Goal: Check status: Check status

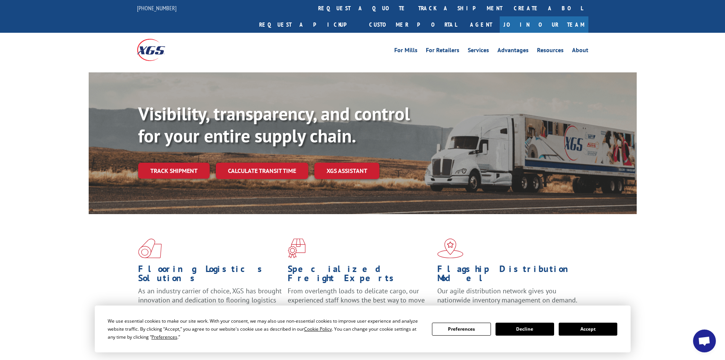
click at [180, 163] on link "Track shipment" at bounding box center [174, 171] width 72 height 16
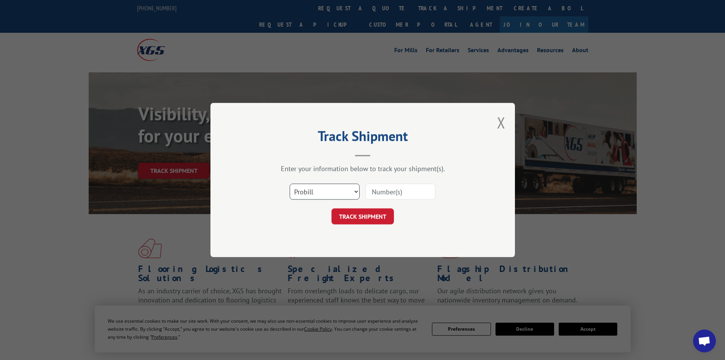
click at [298, 189] on select "Select category... Probill BOL PO" at bounding box center [325, 191] width 70 height 16
select select "bol"
click at [290, 183] on select "Select category... Probill BOL PO" at bounding box center [325, 191] width 70 height 16
click at [378, 187] on input at bounding box center [400, 191] width 70 height 16
paste input "7053187"
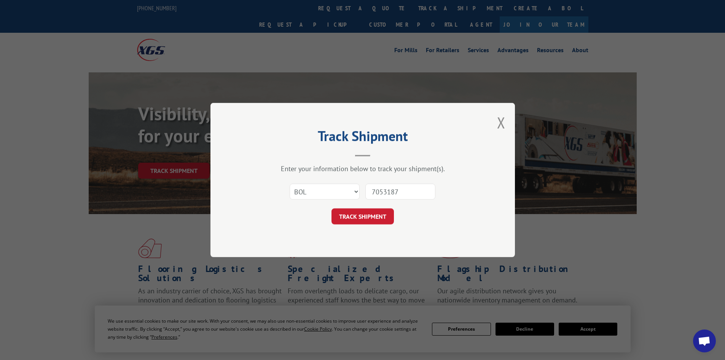
type input "7053187"
click at [350, 217] on button "TRACK SHIPMENT" at bounding box center [363, 216] width 62 height 16
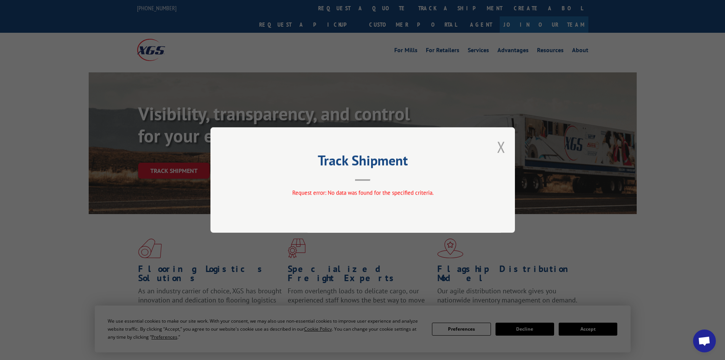
click at [501, 143] on button "Close modal" at bounding box center [501, 147] width 8 height 20
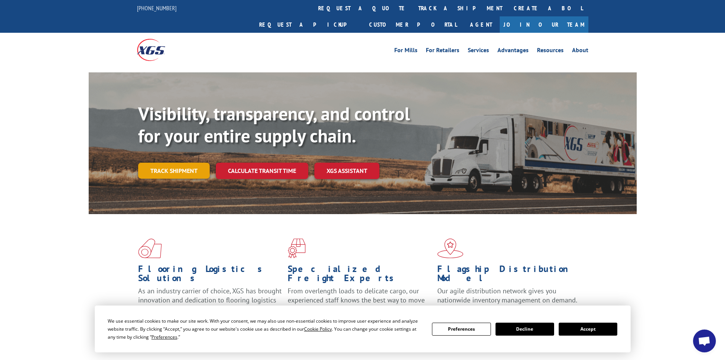
click at [192, 163] on link "Track shipment" at bounding box center [174, 171] width 72 height 16
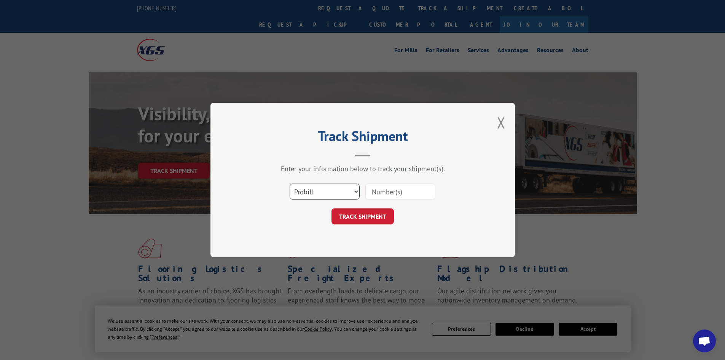
click at [308, 187] on select "Select category... Probill BOL PO" at bounding box center [325, 191] width 70 height 16
select select "bol"
click at [290, 183] on select "Select category... Probill BOL PO" at bounding box center [325, 191] width 70 height 16
click at [384, 187] on input at bounding box center [400, 191] width 70 height 16
paste input "100125"
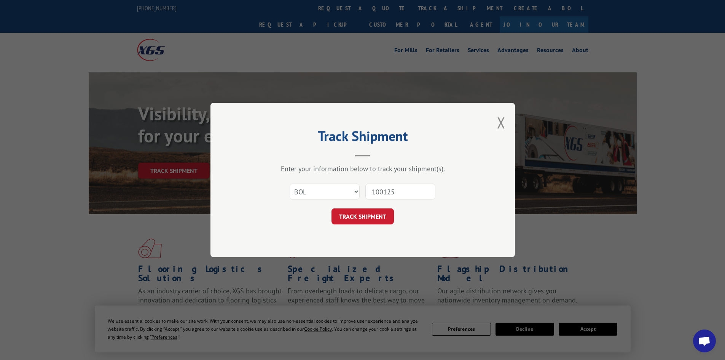
type input "100125"
click at [371, 207] on form "Select category... Probill BOL PO 100125 TRACK SHIPMENT" at bounding box center [363, 201] width 228 height 45
click at [352, 215] on button "TRACK SHIPMENT" at bounding box center [363, 216] width 62 height 16
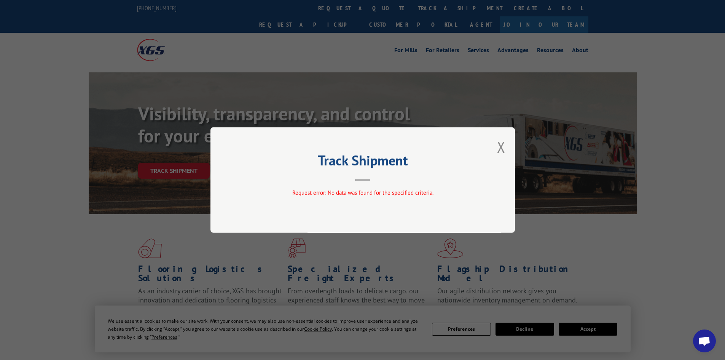
drag, startPoint x: 500, startPoint y: 146, endPoint x: 477, endPoint y: 140, distance: 23.6
click at [500, 145] on button "Close modal" at bounding box center [501, 147] width 8 height 20
